Goal: Task Accomplishment & Management: Use online tool/utility

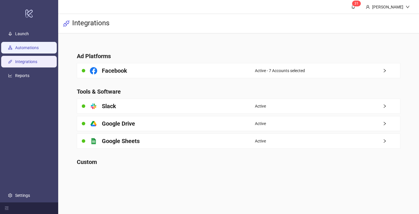
click at [39, 46] on link "Automations" at bounding box center [27, 47] width 24 height 5
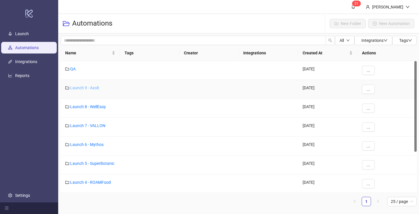
click at [96, 87] on link "Launch 9 - Axolt" at bounding box center [84, 88] width 29 height 5
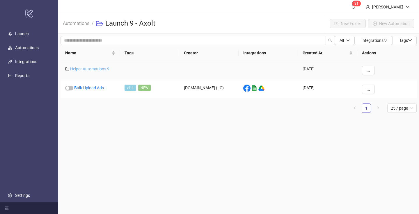
click at [100, 70] on link "Helper Automations 9" at bounding box center [89, 69] width 39 height 5
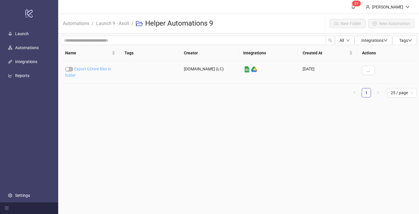
click at [95, 70] on link "Export GDrive files in folder" at bounding box center [88, 72] width 46 height 11
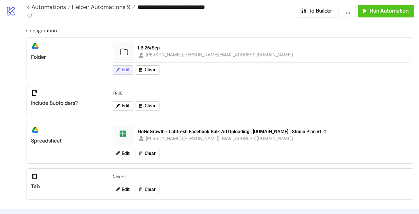
click at [119, 69] on icon at bounding box center [118, 70] width 4 height 4
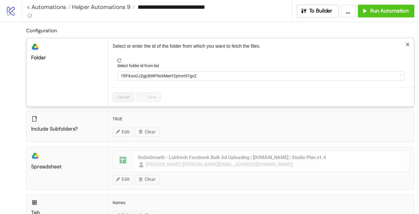
click at [147, 81] on form "Select folder id from list 1fiPXooOJZgjcBWP9e3MeeY2pmvt97gxZ" at bounding box center [261, 73] width 297 height 29
click at [145, 77] on span "1fiPXooOJZgjcBWP9e3MeeY2pmvt97gxZ" at bounding box center [261, 76] width 281 height 9
click at [140, 77] on span "LB 26/Sep" at bounding box center [261, 76] width 281 height 9
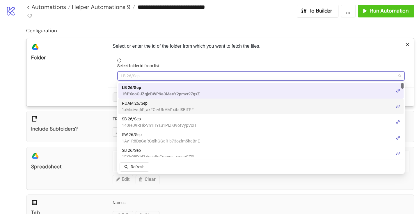
click at [137, 102] on span "ROAM 26/Sep" at bounding box center [158, 103] width 72 height 6
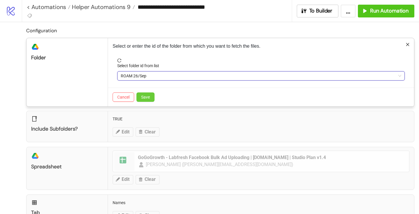
click at [153, 98] on button "Save" at bounding box center [146, 97] width 18 height 9
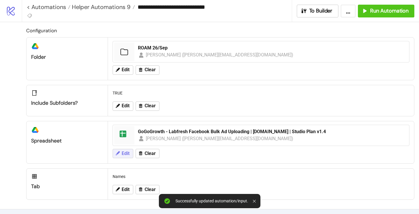
click at [122, 154] on span "Edit" at bounding box center [126, 153] width 8 height 5
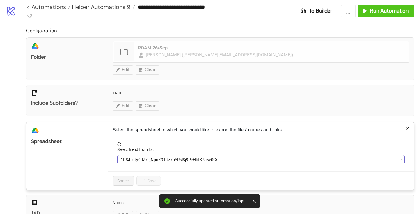
click at [145, 160] on span "1R84-zUy9dZ7f_NpuK9TUz7pYRsl8j9PcHbtK5Icw0Gs" at bounding box center [261, 160] width 281 height 9
click at [145, 159] on span "GoGoGrowth - Labfresh Facebook Bulk Ad Uploading | [DOMAIN_NAME] | Studio Plan …" at bounding box center [261, 160] width 281 height 9
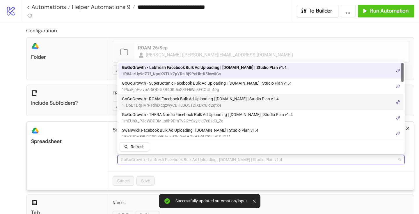
click at [164, 100] on span "GoGoGrowth - ROAM Facebook Bulk Ad Uploading | [DOMAIN_NAME] | Studio Plan v1.4" at bounding box center [200, 99] width 157 height 6
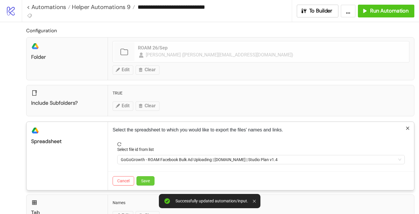
click at [151, 178] on button "Save" at bounding box center [146, 181] width 18 height 9
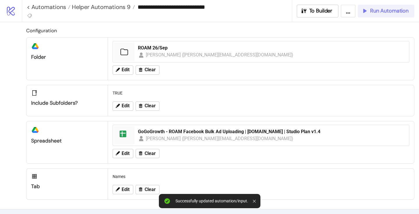
click at [379, 13] on span "Run Automation" at bounding box center [390, 11] width 38 height 7
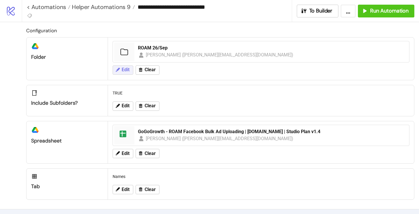
click at [125, 73] on span "Edit" at bounding box center [126, 69] width 8 height 5
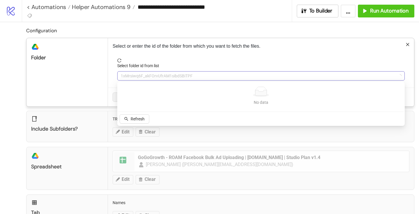
click at [141, 78] on span "1xMrsiwq6F_akFOrvUfrAM1sibdSBiTPF" at bounding box center [261, 76] width 281 height 9
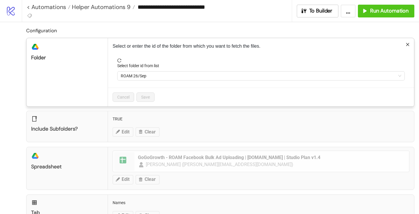
click at [141, 78] on span "ROAM 26/Sep" at bounding box center [261, 76] width 281 height 9
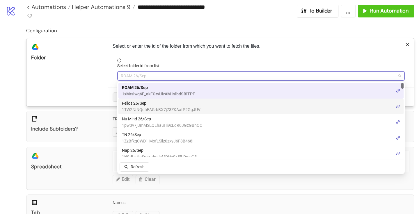
click at [143, 105] on span "Fellos 26/Sep" at bounding box center [161, 103] width 79 height 6
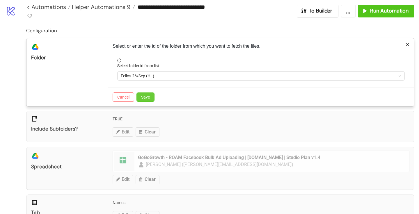
click at [153, 97] on button "Save" at bounding box center [146, 97] width 18 height 9
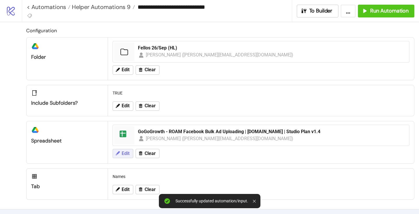
click at [122, 155] on span "Edit" at bounding box center [126, 153] width 8 height 5
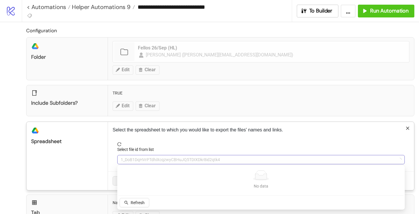
click at [139, 160] on span "1_DoB1DqHVrPTdhiXcqzwyCBHuJQ5TDIXDkr8id2qtk4" at bounding box center [261, 160] width 281 height 9
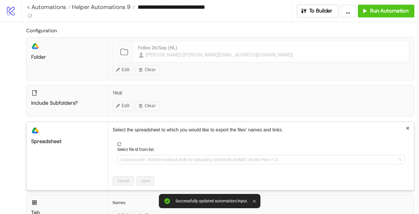
click at [139, 160] on span "GoGoGrowth - ROAM Facebook Bulk Ad Uploading | [DOMAIN_NAME] | Studio Plan v1.4" at bounding box center [261, 160] width 281 height 9
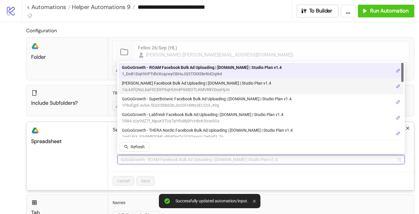
click at [179, 88] on span "1sLkAfQNzLbaF0CEKP6qHUm4P66BOTLKMV88VDuaHjJo" at bounding box center [196, 90] width 149 height 6
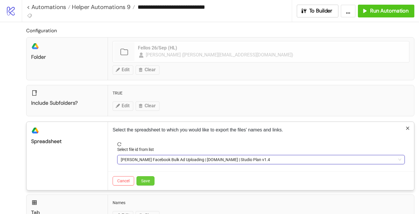
click at [150, 179] on span "Save" at bounding box center [145, 181] width 9 height 5
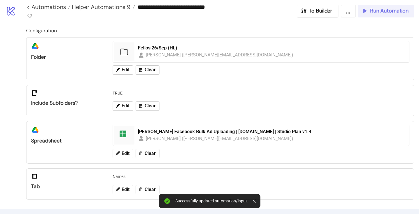
click at [375, 12] on span "Run Automation" at bounding box center [390, 11] width 38 height 7
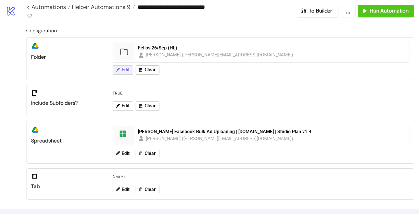
click at [127, 72] on span "Edit" at bounding box center [126, 69] width 8 height 5
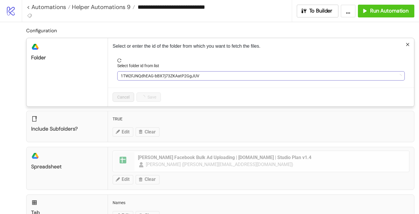
click at [139, 75] on span "1TW2FJNQdhEAG-bBX7j73ZKAatP2GgJUV" at bounding box center [261, 76] width 281 height 9
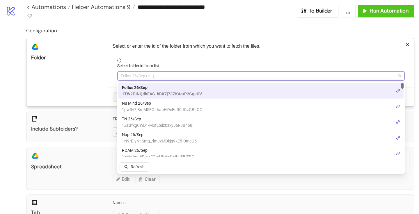
click at [139, 77] on span "Fellos 26/Sep (HL)" at bounding box center [261, 76] width 281 height 9
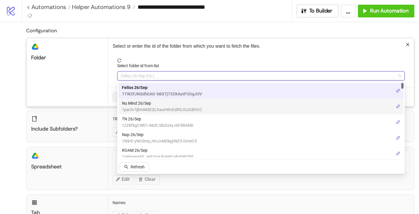
click at [142, 105] on span "Nu Mind 26/Sep" at bounding box center [162, 103] width 80 height 6
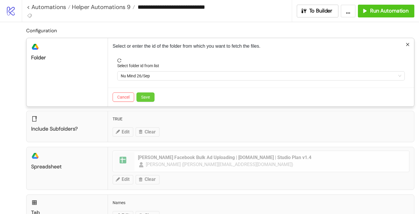
click at [146, 98] on span "Save" at bounding box center [145, 97] width 9 height 5
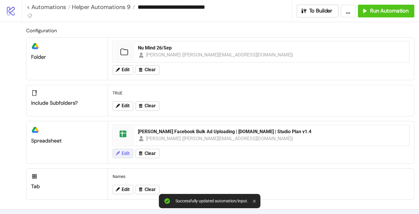
click at [128, 152] on span "Edit" at bounding box center [126, 153] width 8 height 5
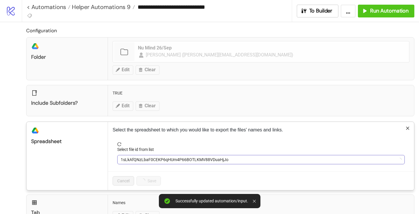
click at [154, 157] on span "1sLkAfQNzLbaF0CEKP6qHUm4P66BOTLKMV88VDuaHjJo" at bounding box center [261, 160] width 281 height 9
click at [154, 157] on span "[PERSON_NAME] Facebook Bulk Ad Uploading | [DOMAIN_NAME] | Studio Plan v1.4" at bounding box center [261, 160] width 281 height 9
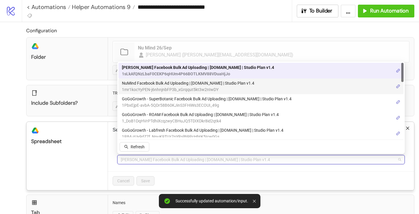
click at [152, 90] on span "1mr1kocYyPEN-j6nhnjnbFP3b_xGrqqut5kt3w2nIwDY" at bounding box center [188, 90] width 133 height 6
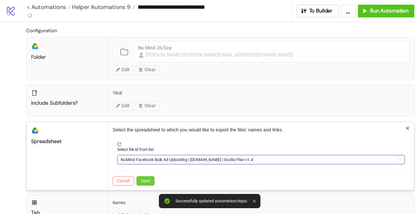
click at [149, 178] on button "Save" at bounding box center [146, 181] width 18 height 9
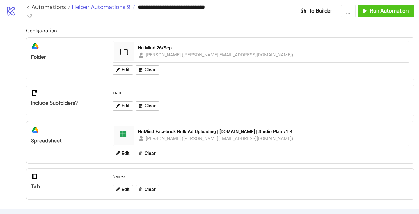
click at [106, 6] on span "Helper Automations 9" at bounding box center [100, 7] width 60 height 8
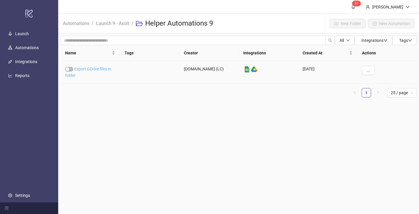
click at [98, 69] on link "Export GDrive files in folder" at bounding box center [88, 72] width 46 height 11
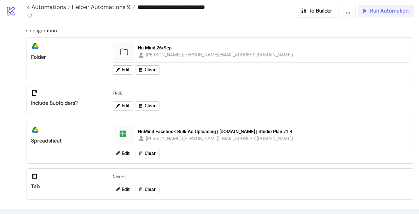
click at [368, 13] on icon "button" at bounding box center [365, 11] width 6 height 6
click at [124, 66] on button "Edit" at bounding box center [123, 70] width 21 height 9
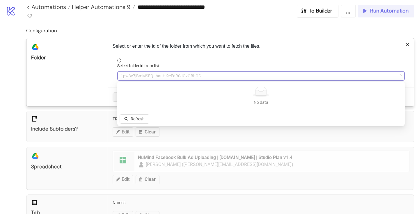
click at [128, 74] on span "1pw3v7jBmMSEQLhauHi9cEdR0JGzGBhOC" at bounding box center [261, 76] width 281 height 9
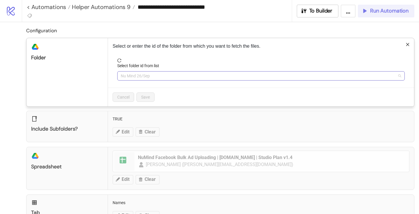
click at [133, 75] on span "Nu Mind 26/Sep" at bounding box center [261, 76] width 281 height 9
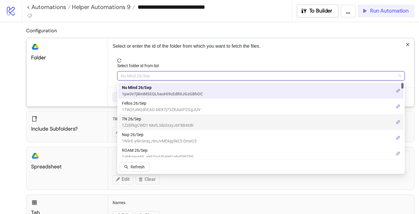
drag, startPoint x: 133, startPoint y: 102, endPoint x: 132, endPoint y: 119, distance: 17.2
click at [132, 119] on div "Nu Mind 26/Sep 1pw3v7jBmMSEQLhauHi9cEdR0JGzGBhOC Fellos 26/Sep 1TW2FJNQdhEAG-bB…" at bounding box center [261, 130] width 285 height 94
click at [132, 119] on span "TN 26/Sep" at bounding box center [158, 119] width 72 height 6
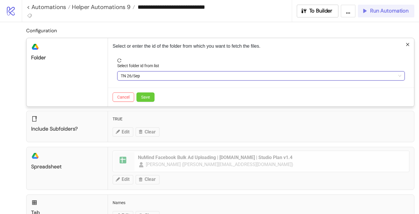
click at [142, 93] on button "Save" at bounding box center [146, 97] width 18 height 9
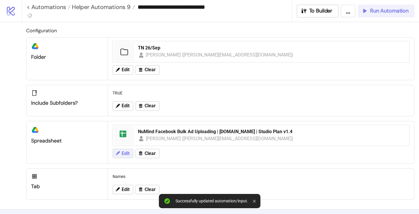
click at [123, 153] on span "Edit" at bounding box center [126, 153] width 8 height 5
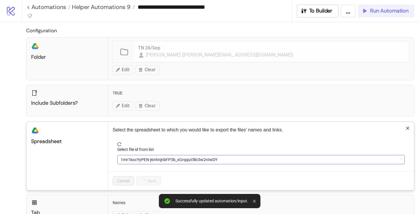
click at [147, 158] on span "1mr1kocYyPEN-j6nhnjnbFP3b_xGrqqut5kt3w2nIwDY" at bounding box center [261, 160] width 281 height 9
click at [147, 158] on span "NuMind Facebook Bulk Ad Uploading | [DOMAIN_NAME] | Studio Plan v1.4" at bounding box center [261, 160] width 281 height 9
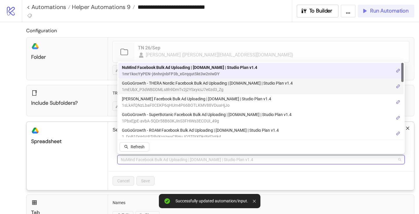
click at [159, 87] on span "1mEUbX_P3dWBDDMLs8h9DmTv2j2YSxyiciJ7e0zd3_Zg" at bounding box center [207, 90] width 171 height 6
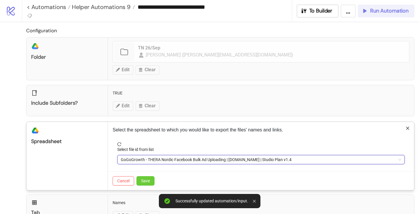
click at [148, 181] on span "Save" at bounding box center [145, 181] width 9 height 5
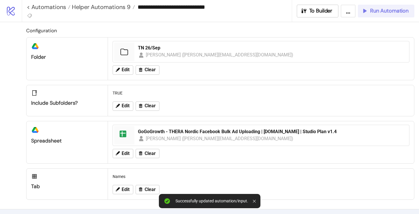
click at [371, 10] on span "Run Automation" at bounding box center [390, 11] width 38 height 7
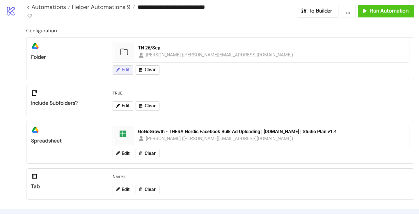
click at [126, 71] on span "Edit" at bounding box center [126, 69] width 8 height 5
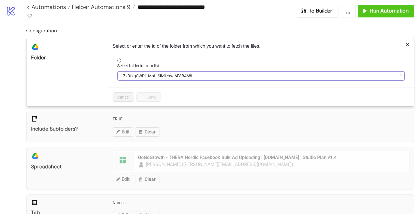
click at [140, 75] on span "1ZzBfkgCWD1-MofLSilz0zxyJ6F8B468I" at bounding box center [261, 76] width 281 height 9
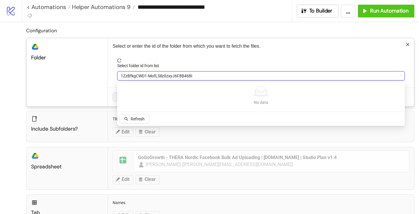
click at [140, 76] on span "1ZzBfkgCWD1-MofLSilz0zxyJ6F8B468I" at bounding box center [261, 76] width 281 height 9
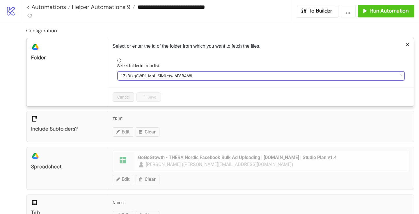
click at [140, 76] on span "1ZzBfkgCWD1-MofLSilz0zxyJ6F8B468I" at bounding box center [261, 76] width 281 height 9
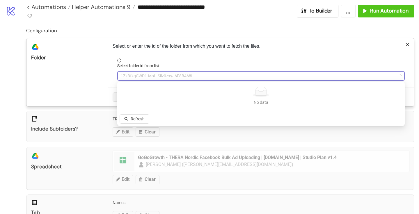
click at [159, 54] on div "Select or enter the id of the folder from which you want to fetch the files. Se…" at bounding box center [261, 72] width 306 height 68
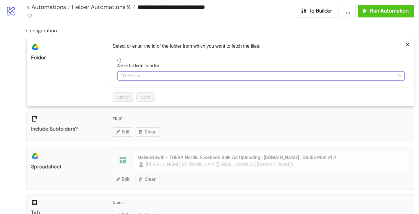
click at [153, 77] on span "TN 26/Sep" at bounding box center [261, 76] width 281 height 9
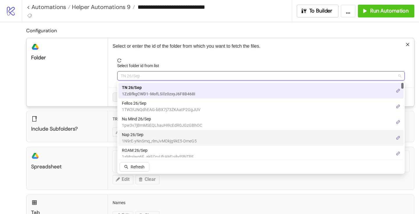
click at [141, 136] on span "Nap 26/Sep" at bounding box center [159, 135] width 75 height 6
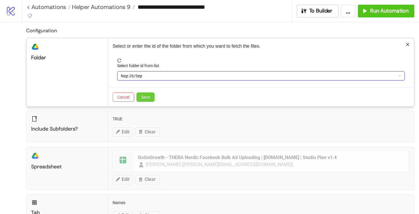
click at [146, 98] on span "Save" at bounding box center [145, 97] width 9 height 5
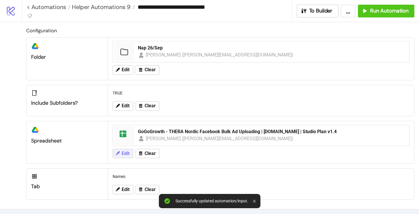
click at [125, 154] on span "Edit" at bounding box center [126, 153] width 8 height 5
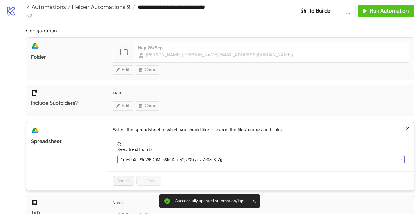
click at [149, 159] on span "1mEUbX_P3dWBDDMLs8h9DmTv2j2YSxyiciJ7e0zd3_Zg" at bounding box center [261, 160] width 281 height 9
click at [149, 158] on span "GoGoGrowth - THERA Nordic Facebook Bulk Ad Uploading | [DOMAIN_NAME] | Studio P…" at bounding box center [261, 160] width 281 height 9
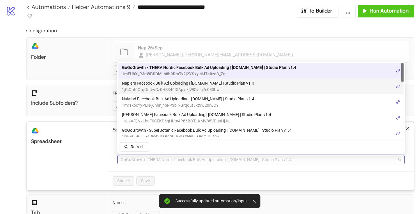
click at [156, 87] on span "1jRiQof0OtqGdUwCz0HS346DIApyl7jWlOv_g7e083hw" at bounding box center [188, 90] width 132 height 6
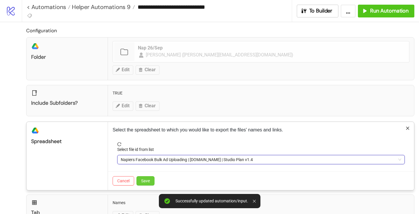
click at [145, 178] on button "Save" at bounding box center [146, 181] width 18 height 9
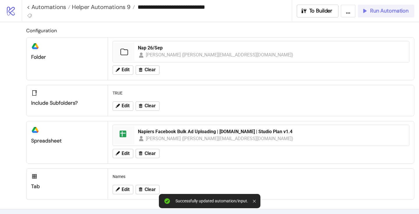
click at [389, 10] on span "Run Automation" at bounding box center [390, 11] width 38 height 7
